Goal: Information Seeking & Learning: Understand process/instructions

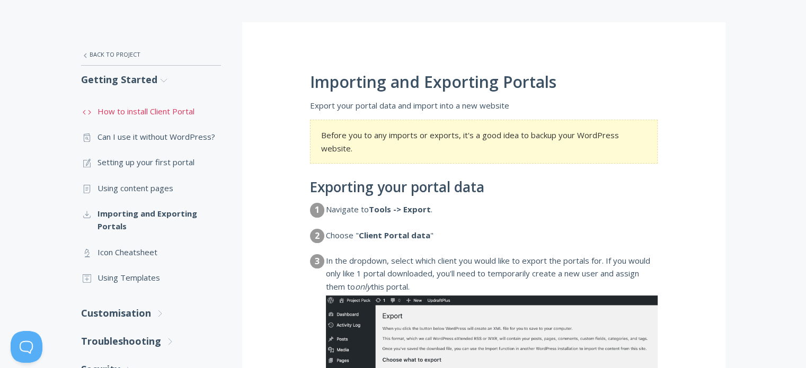
click at [167, 112] on link ".st0{fill:none;stroke:#000000;stroke-width:2;stroke-miterlimit:10;} Untitled-16…" at bounding box center [151, 111] width 140 height 25
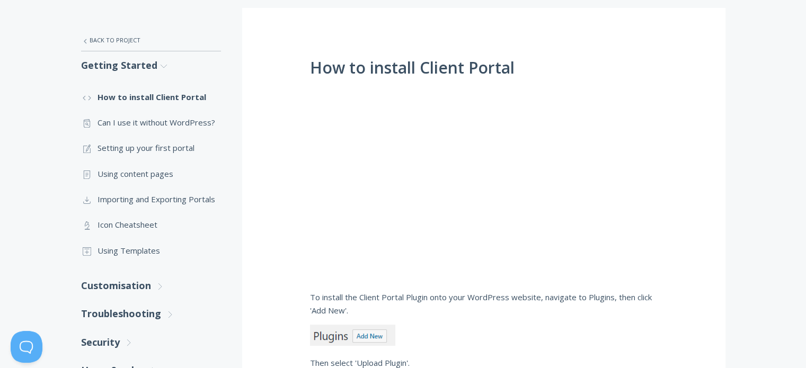
scroll to position [212, 0]
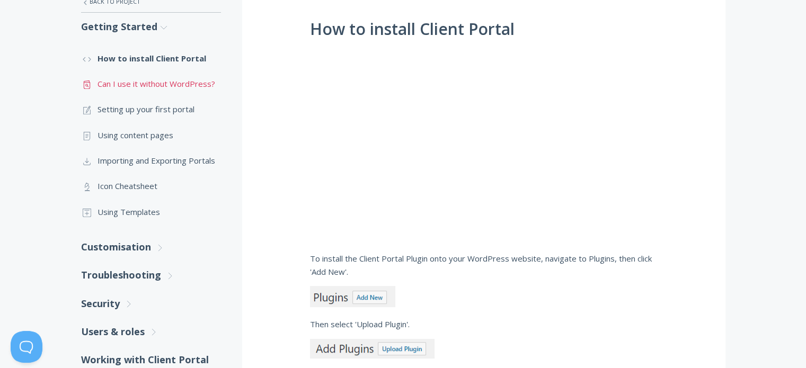
click at [131, 91] on link ".st0{fill:none;stroke:#000000;stroke-width:2;stroke-miterlimit:10;} Untitled-13…" at bounding box center [151, 83] width 140 height 25
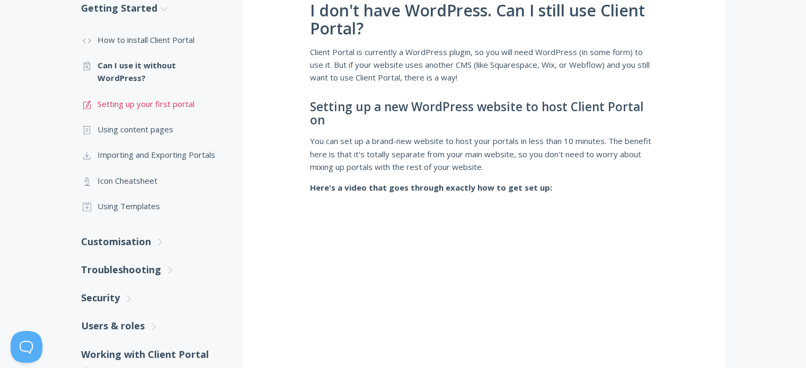
scroll to position [212, 0]
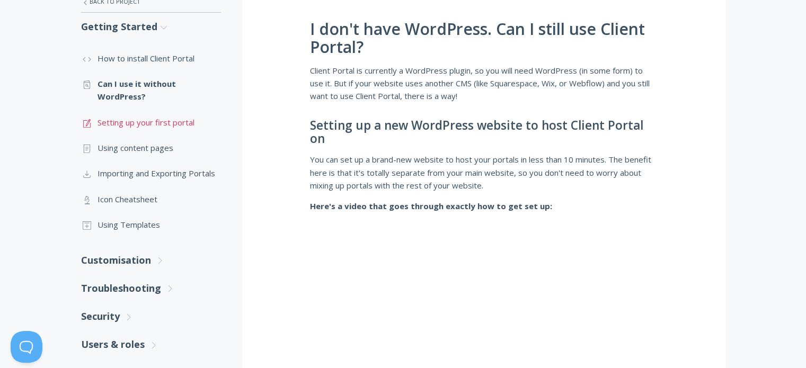
click at [129, 128] on link ".st0{fill:none;stroke:#000000;stroke-width:2;stroke-miterlimit:10;} 1. General …" at bounding box center [151, 122] width 140 height 25
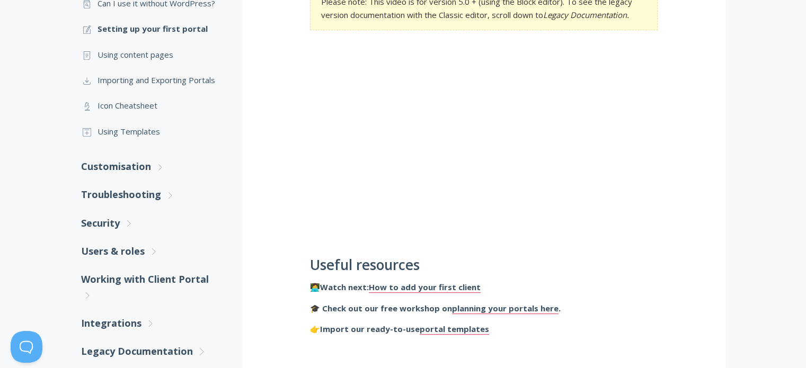
scroll to position [180, 0]
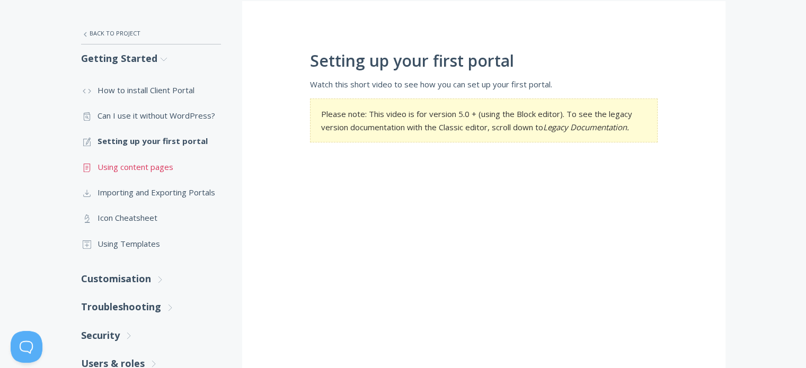
click at [133, 176] on link ".st0{fill:none;stroke:#000000;stroke-width:2;stroke-miterlimit:10;} Untitled-15…" at bounding box center [151, 166] width 140 height 25
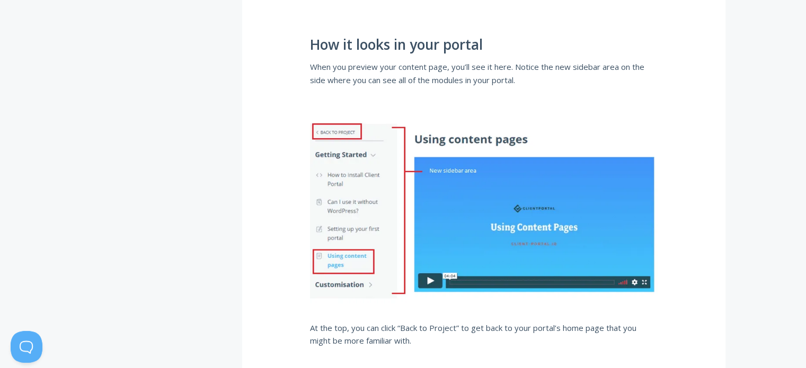
scroll to position [1695, 0]
